Goal: Task Accomplishment & Management: Manage account settings

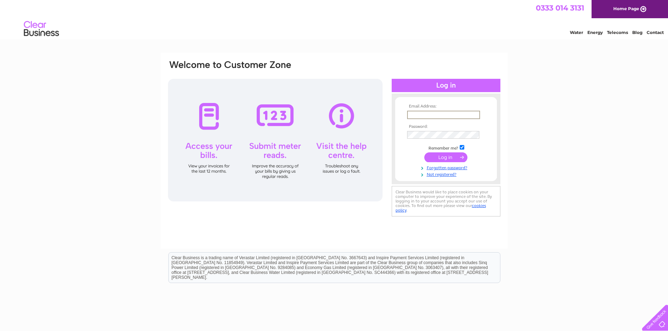
click at [433, 112] on input "text" at bounding box center [443, 115] width 73 height 8
type input "accounts@safebuildsystems.com"
click at [441, 154] on input "submit" at bounding box center [445, 157] width 43 height 10
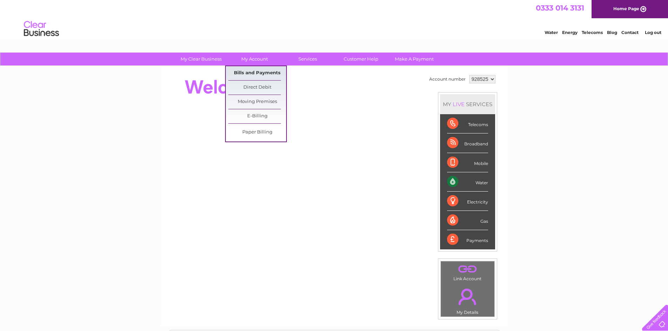
click at [250, 71] on link "Bills and Payments" at bounding box center [257, 73] width 58 height 14
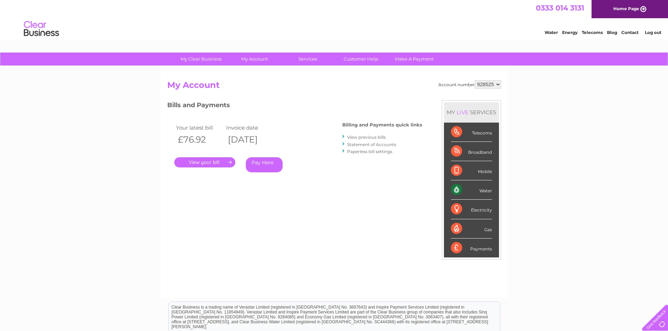
click at [205, 162] on link "." at bounding box center [204, 162] width 61 height 10
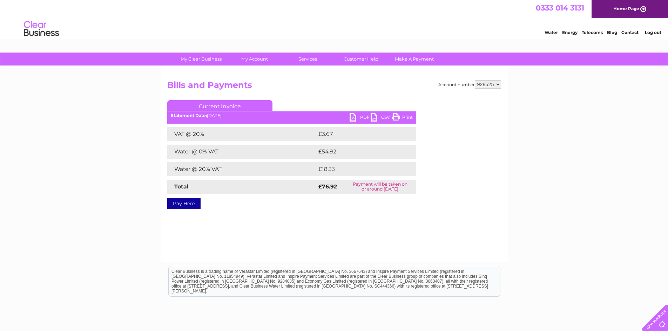
click at [398, 120] on link "Print" at bounding box center [402, 118] width 21 height 10
click at [359, 114] on link "PDF" at bounding box center [359, 118] width 21 height 10
